Goal: Task Accomplishment & Management: Manage account settings

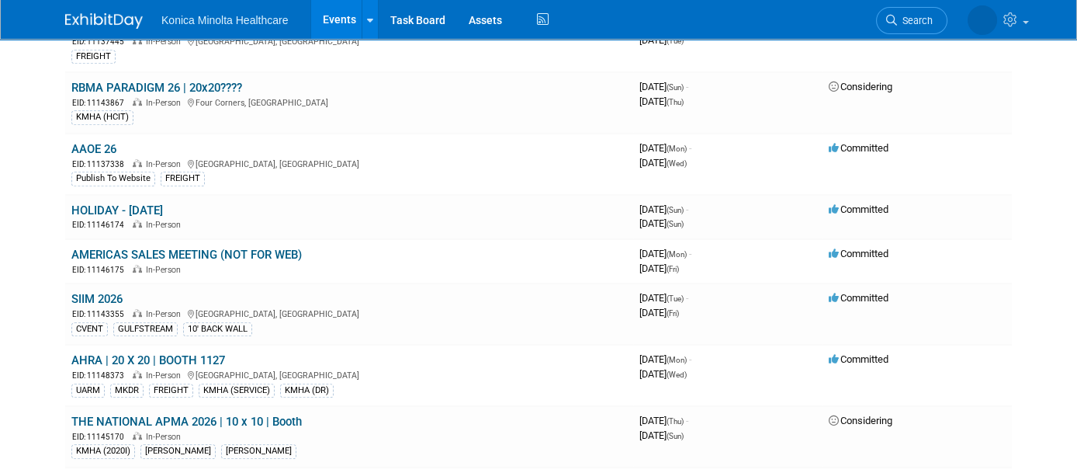
scroll to position [1401, 0]
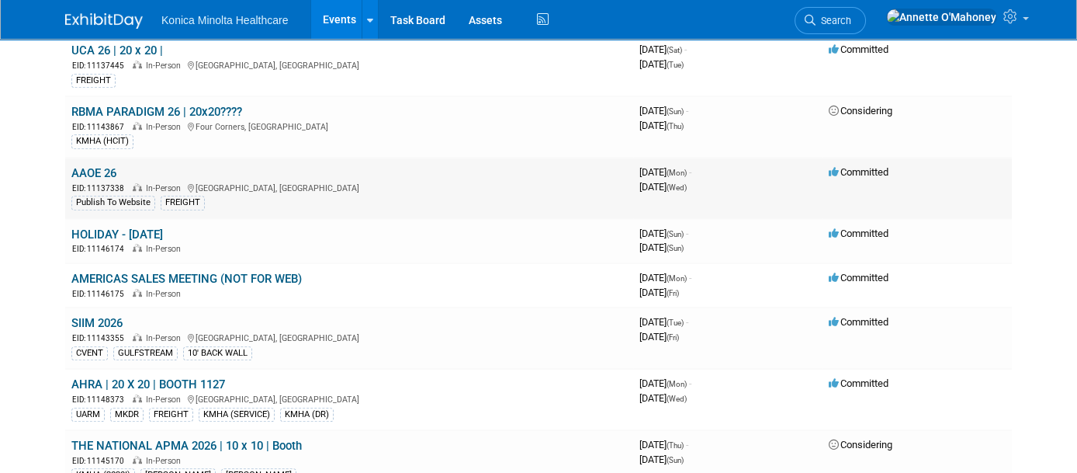
click at [95, 166] on link "AAOE 26" at bounding box center [93, 173] width 45 height 14
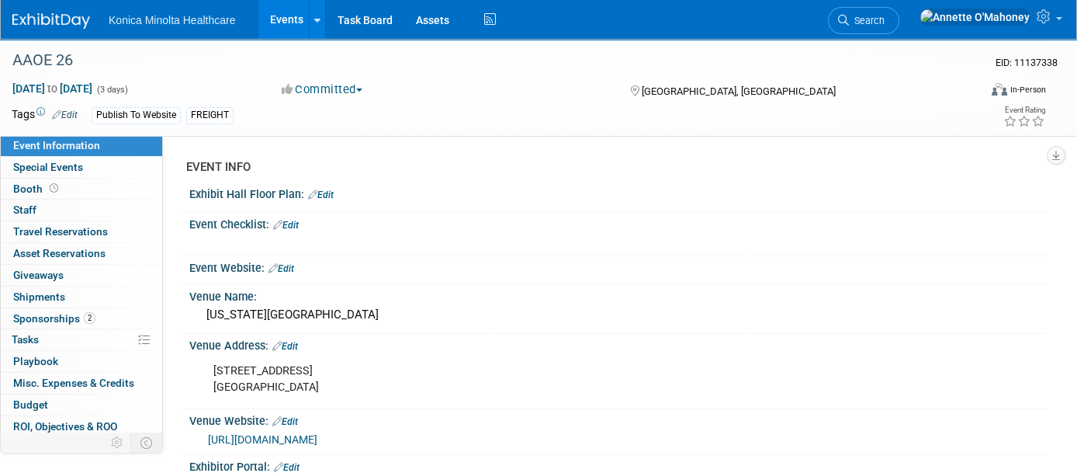
click at [161, 118] on div "Publish To Website" at bounding box center [136, 115] width 89 height 16
click at [75, 117] on link "Edit" at bounding box center [65, 114] width 26 height 11
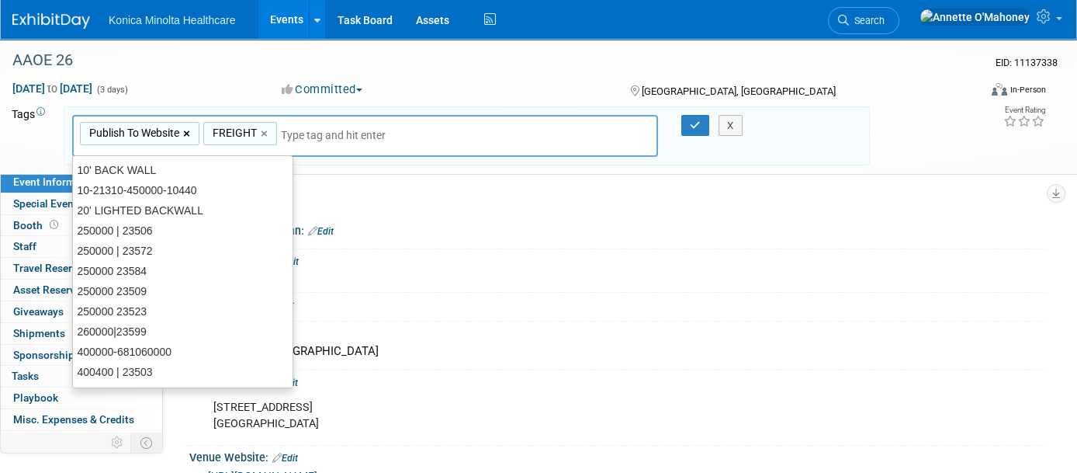
click at [189, 125] on link "×" at bounding box center [188, 134] width 10 height 18
type input "FREIGHT"
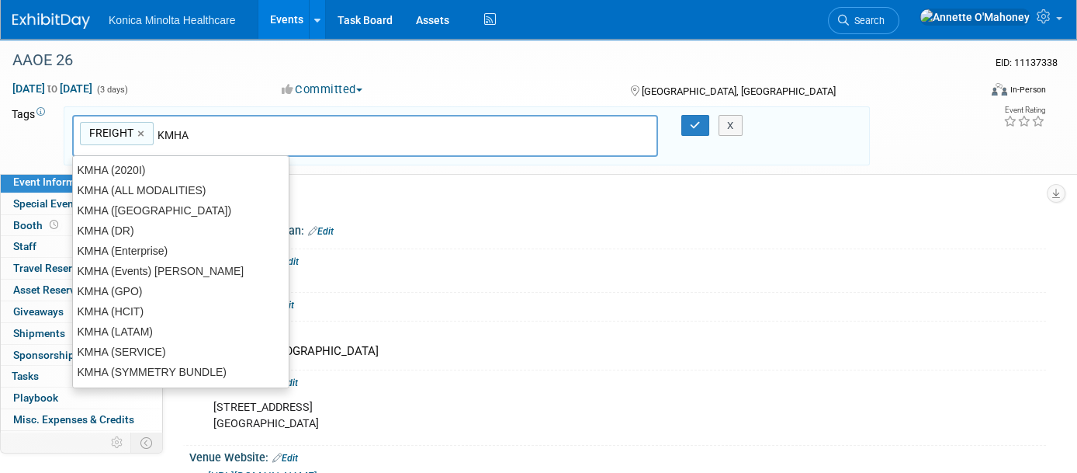
type input "KMHAW"
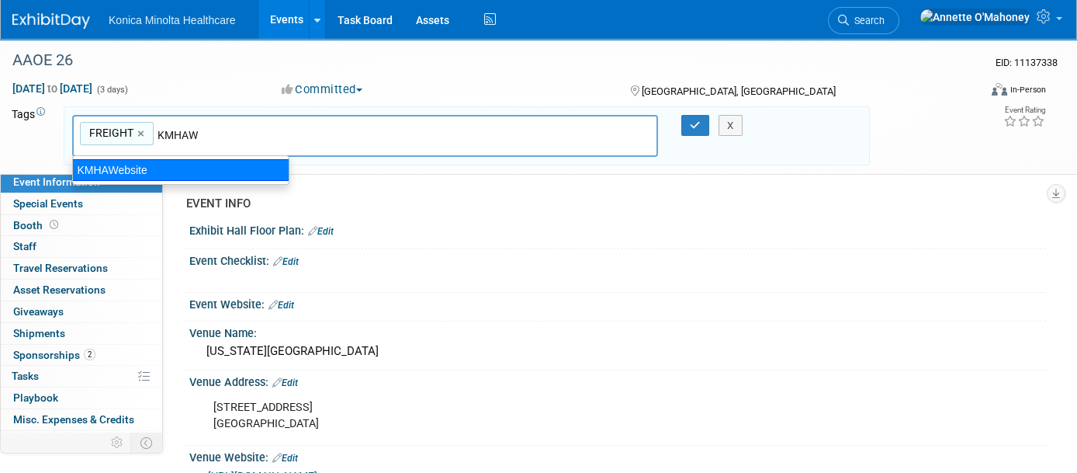
click at [146, 174] on div "KMHAWebsite" at bounding box center [180, 170] width 217 height 22
type input "FREIGHT, KMHAWebsite"
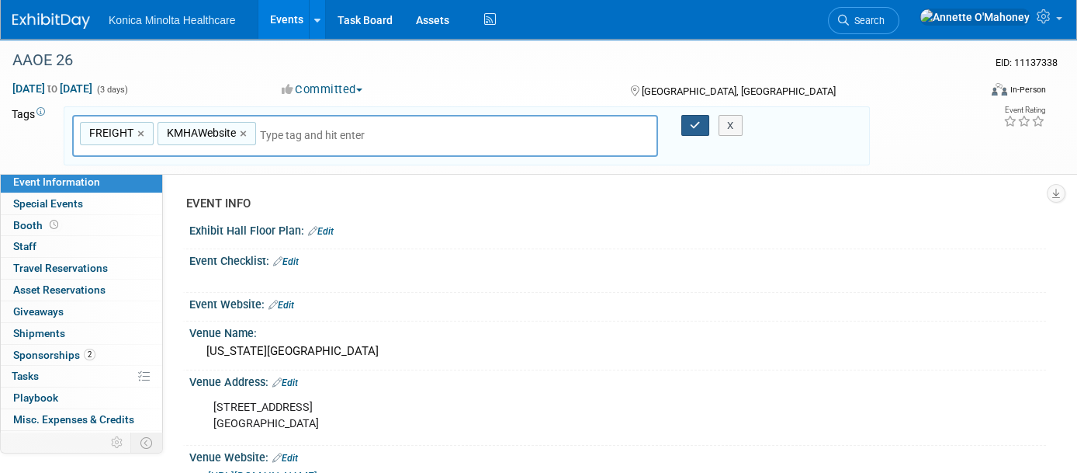
click at [688, 120] on button "button" at bounding box center [695, 126] width 28 height 22
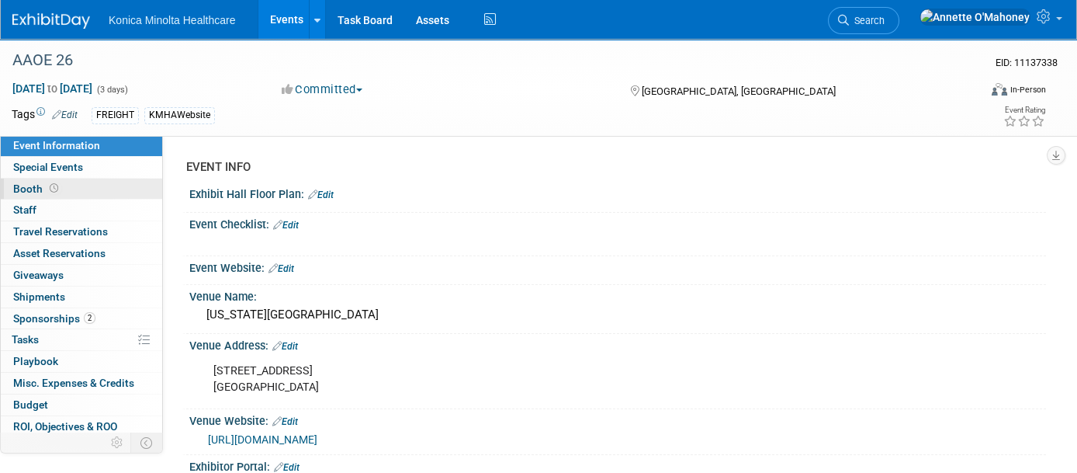
click at [92, 183] on link "Booth" at bounding box center [81, 189] width 161 height 21
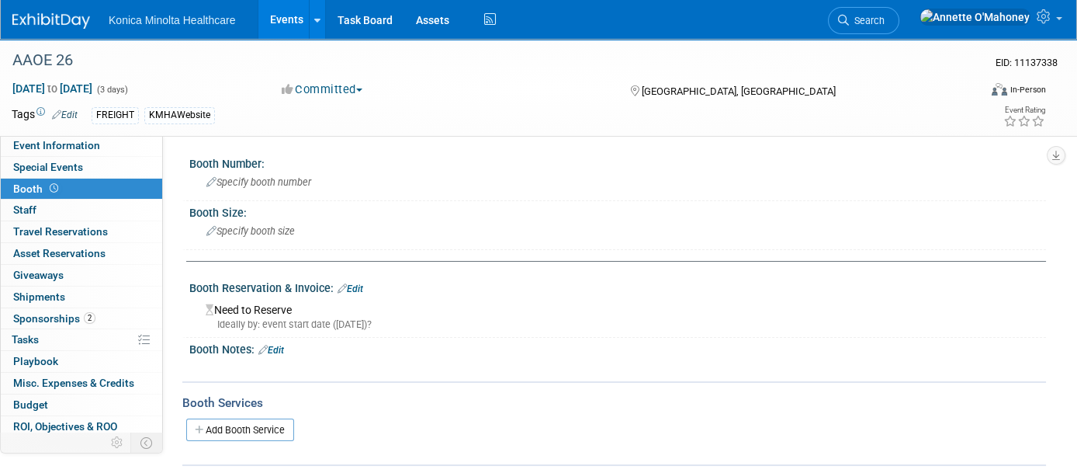
click at [283, 309] on div "Need to Reserve Ideally by: event start date ([DATE])?" at bounding box center [618, 314] width 834 height 33
click at [369, 284] on div "Booth Reservation & Invoice: Edit" at bounding box center [617, 286] width 857 height 20
click at [362, 284] on link "Edit" at bounding box center [351, 288] width 26 height 11
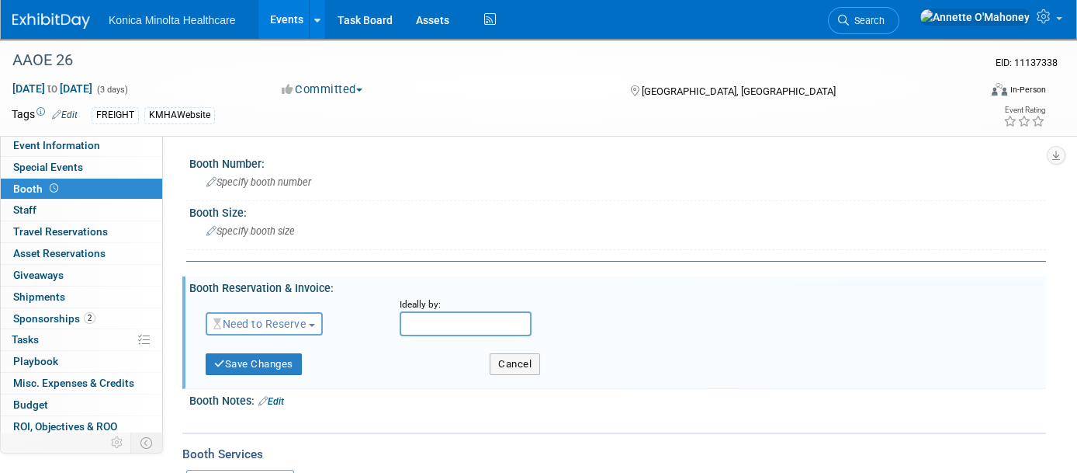
click at [292, 324] on span "Need to Reserve" at bounding box center [259, 323] width 92 height 12
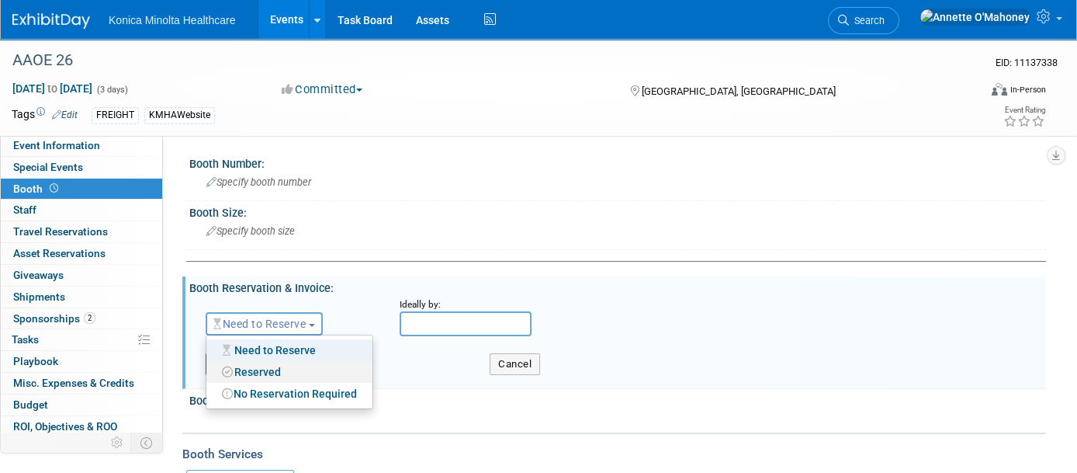
click at [288, 366] on link "Reserved" at bounding box center [289, 372] width 166 height 22
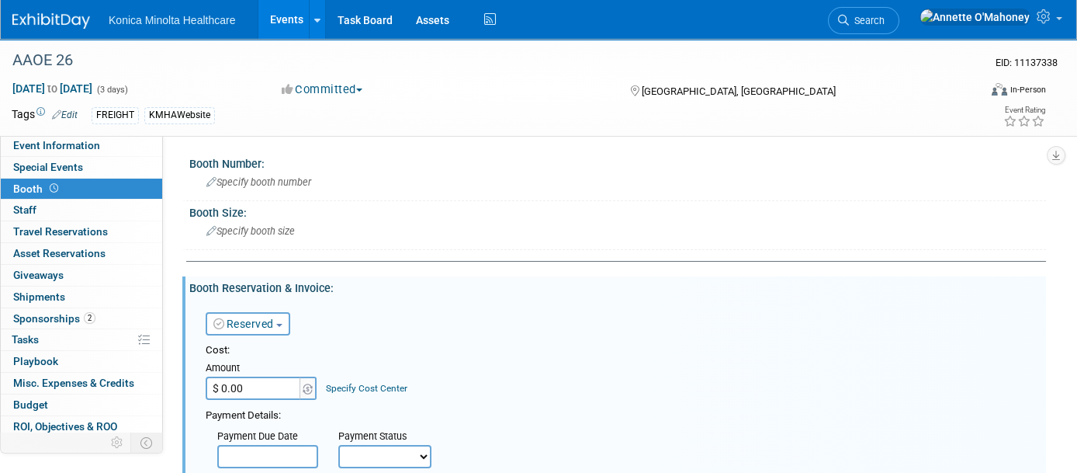
click at [279, 378] on input "$ 0.00" at bounding box center [254, 387] width 97 height 23
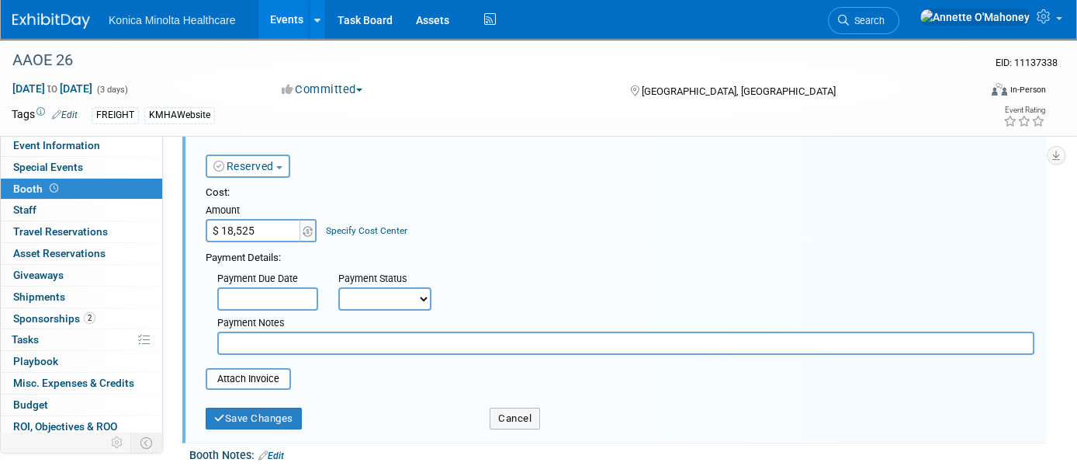
scroll to position [194, 0]
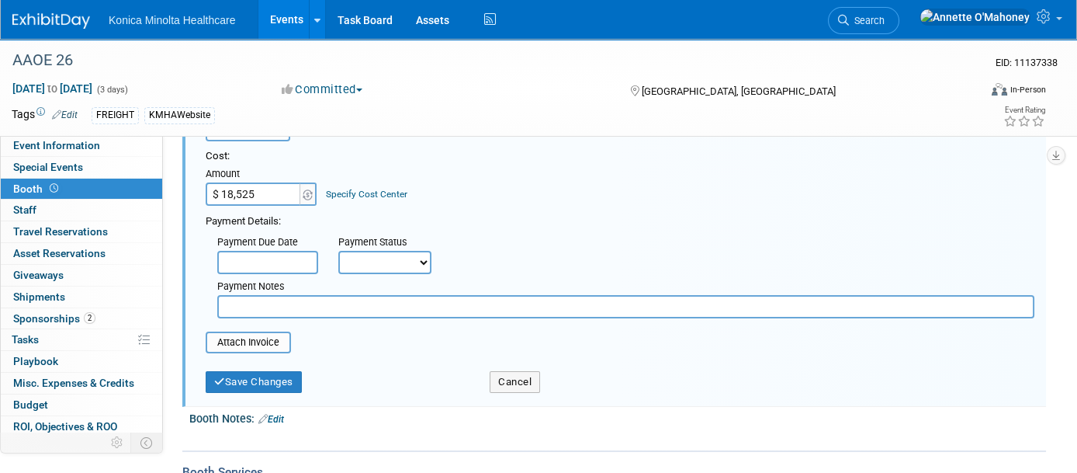
type input "$ 18,525.00"
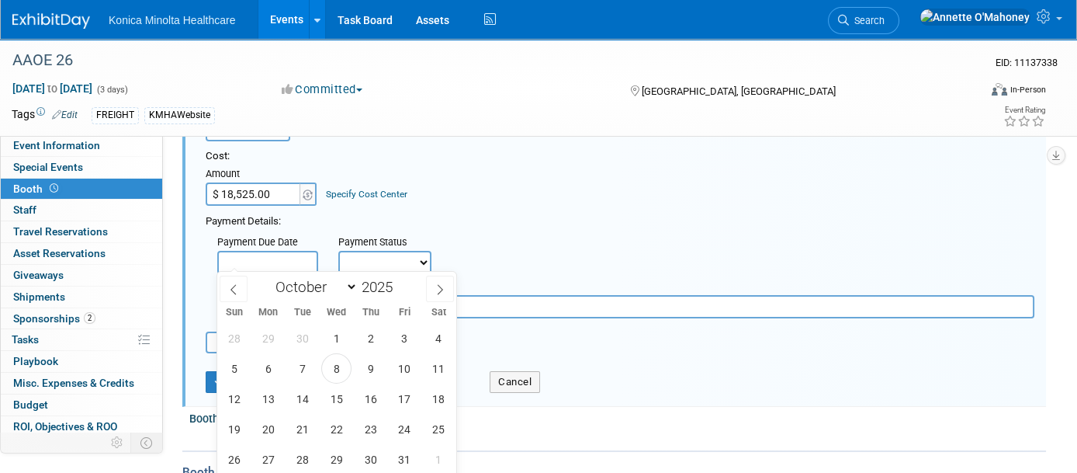
click at [277, 251] on input "text" at bounding box center [267, 262] width 101 height 23
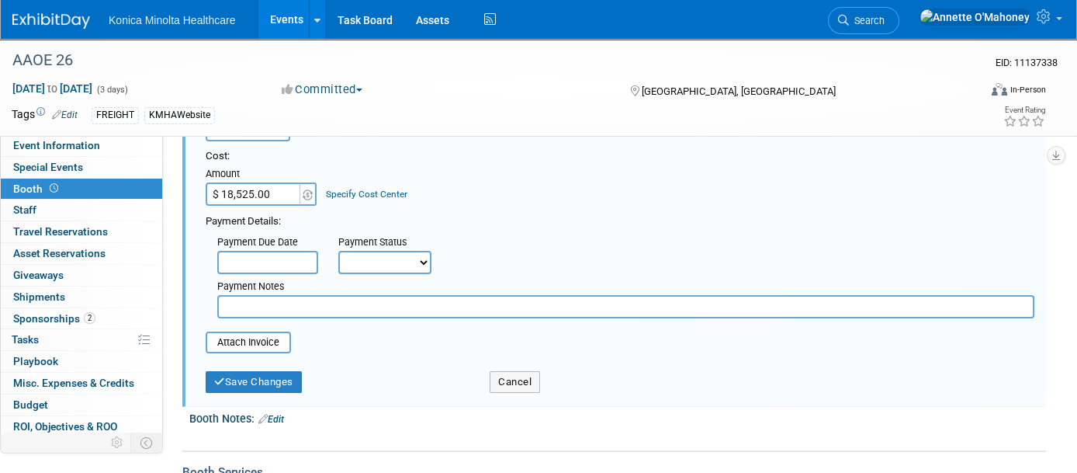
click at [409, 256] on select "Not Paid Yet Partially Paid Paid in Full" at bounding box center [384, 262] width 93 height 23
select select "2"
click at [338, 251] on select "Not Paid Yet Partially Paid Paid in Full" at bounding box center [384, 262] width 93 height 23
click at [261, 339] on input "file" at bounding box center [197, 342] width 185 height 19
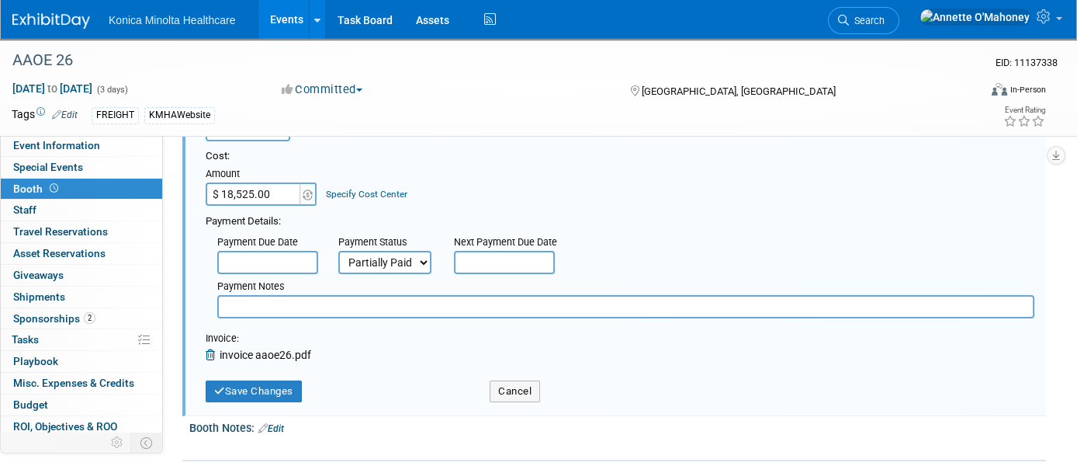
click at [331, 189] on link "Specify Cost Center" at bounding box center [366, 194] width 81 height 11
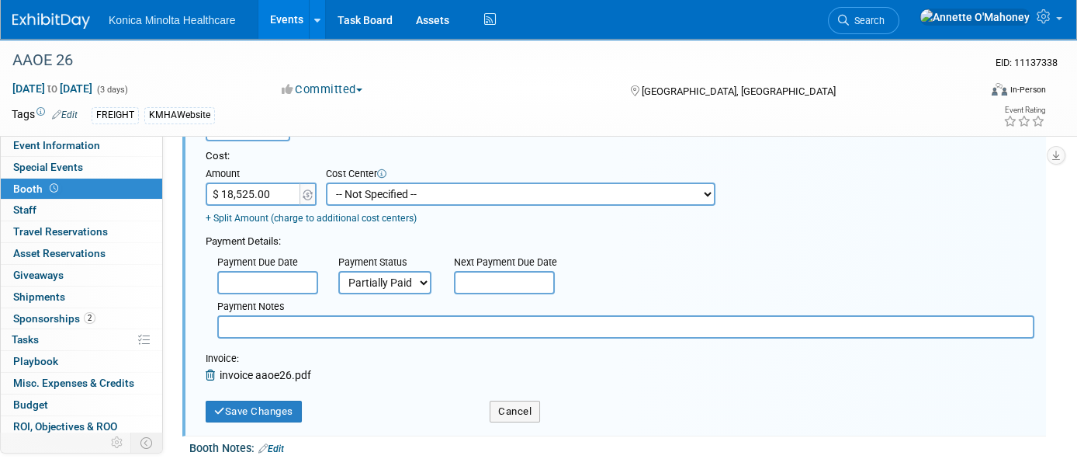
click at [355, 185] on select "-- Not Specified -- AAOE 10-21310-250000-10010 AAOS 10-21310-250000-10030 AHRA …" at bounding box center [521, 193] width 390 height 23
select select "18966426"
click at [326, 182] on select "-- Not Specified -- AAOE 10-21310-250000-10010 AAOS 10-21310-250000-10030 AHRA …" at bounding box center [521, 193] width 390 height 23
drag, startPoint x: 495, startPoint y: 189, endPoint x: 342, endPoint y: 186, distance: 153.7
click at [342, 186] on select "-- Not Specified -- AAOE 10-21310-250000-10010 AAOS 10-21310-250000-10030 AHRA …" at bounding box center [521, 193] width 390 height 23
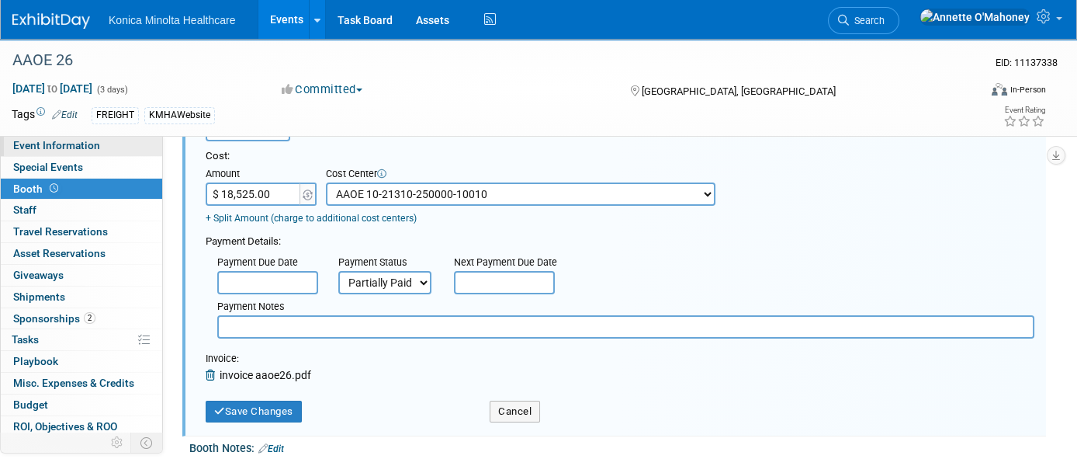
click at [65, 139] on span "Event Information" at bounding box center [56, 145] width 87 height 12
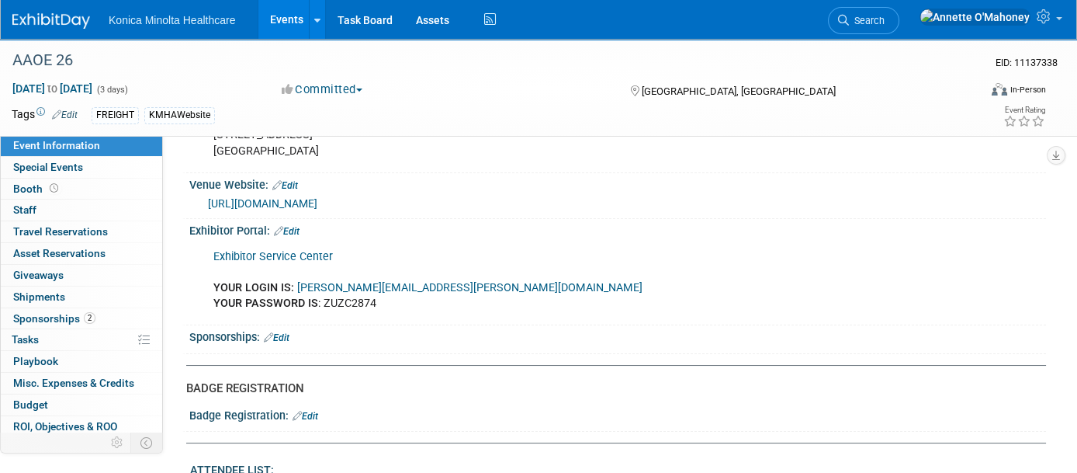
scroll to position [291, 0]
